Goal: Find specific page/section: Find specific page/section

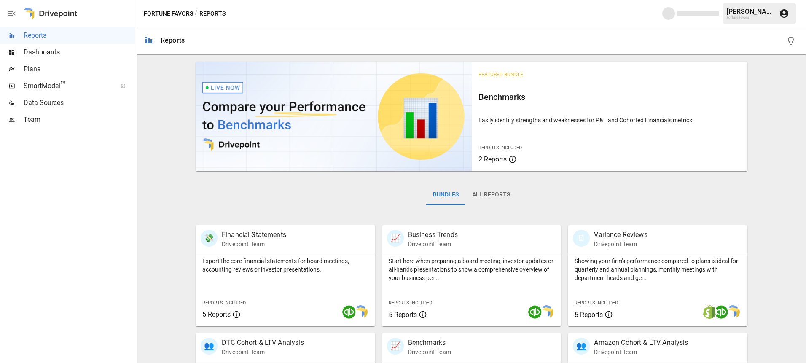
click at [29, 71] on span "Plans" at bounding box center [79, 69] width 111 height 10
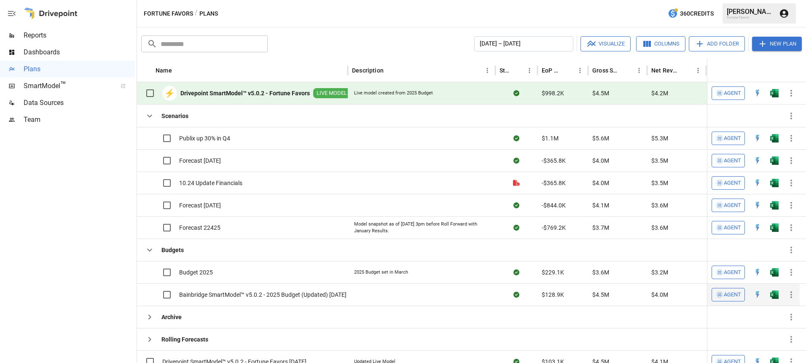
click at [200, 294] on span "Bainbridge SmartModel™ v5.0.2 - 2025 Budget (Updated) [DATE]" at bounding box center [262, 294] width 167 height 8
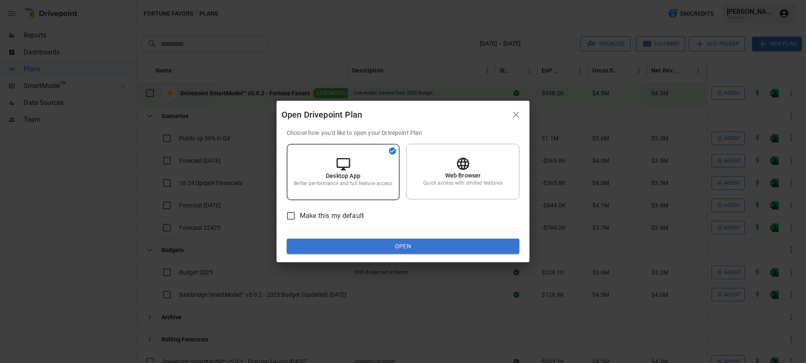
click at [406, 248] on button "Open" at bounding box center [402, 245] width 233 height 15
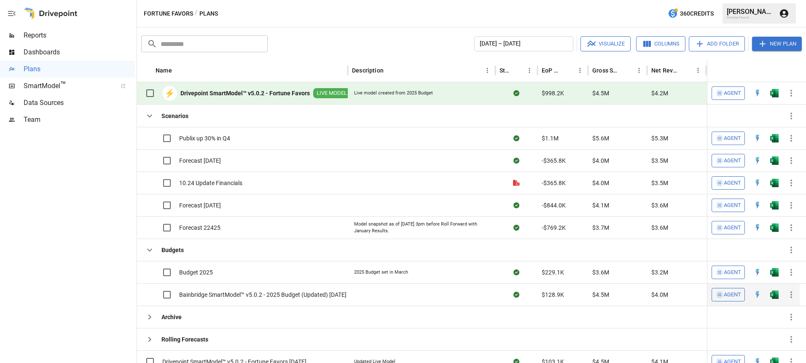
click at [252, 297] on span "Bainbridge SmartModel™ v5.0.2 - 2025 Budget (Updated) [DATE]" at bounding box center [262, 294] width 167 height 8
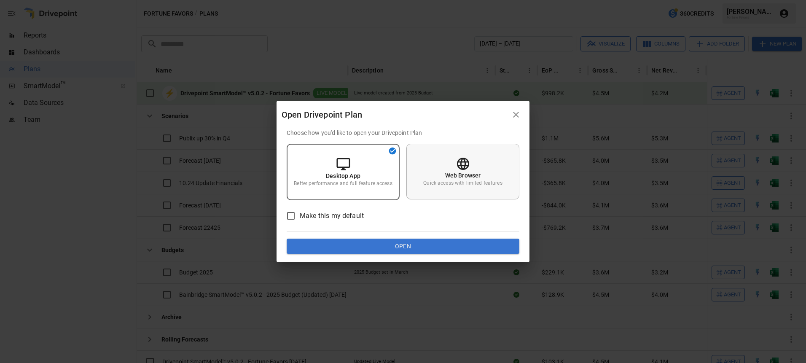
click at [460, 175] on p "Web Browser" at bounding box center [463, 175] width 36 height 8
click at [359, 241] on button "Open" at bounding box center [402, 245] width 233 height 15
